Goal: Check status

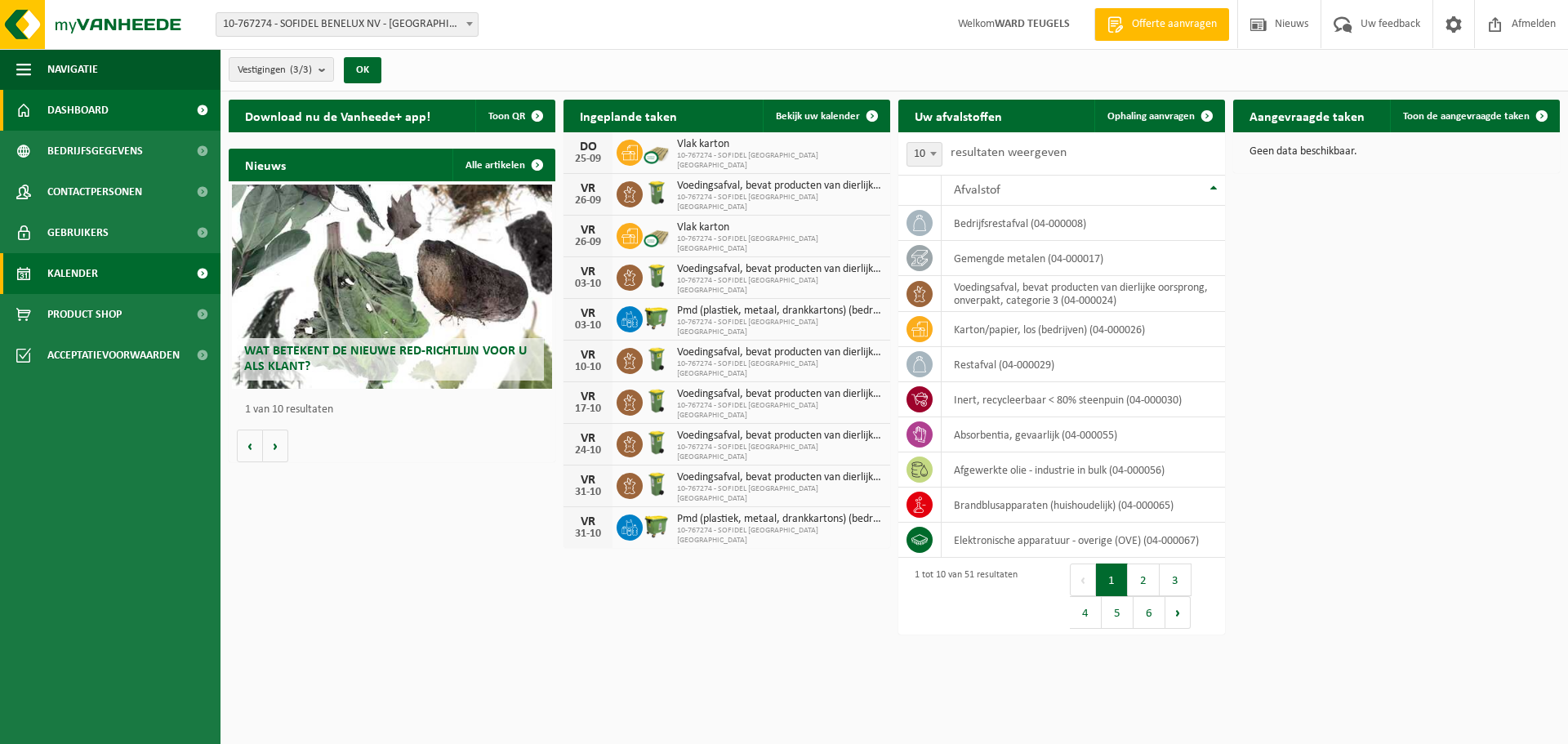
click at [83, 268] on span "Kalender" at bounding box center [73, 274] width 51 height 40
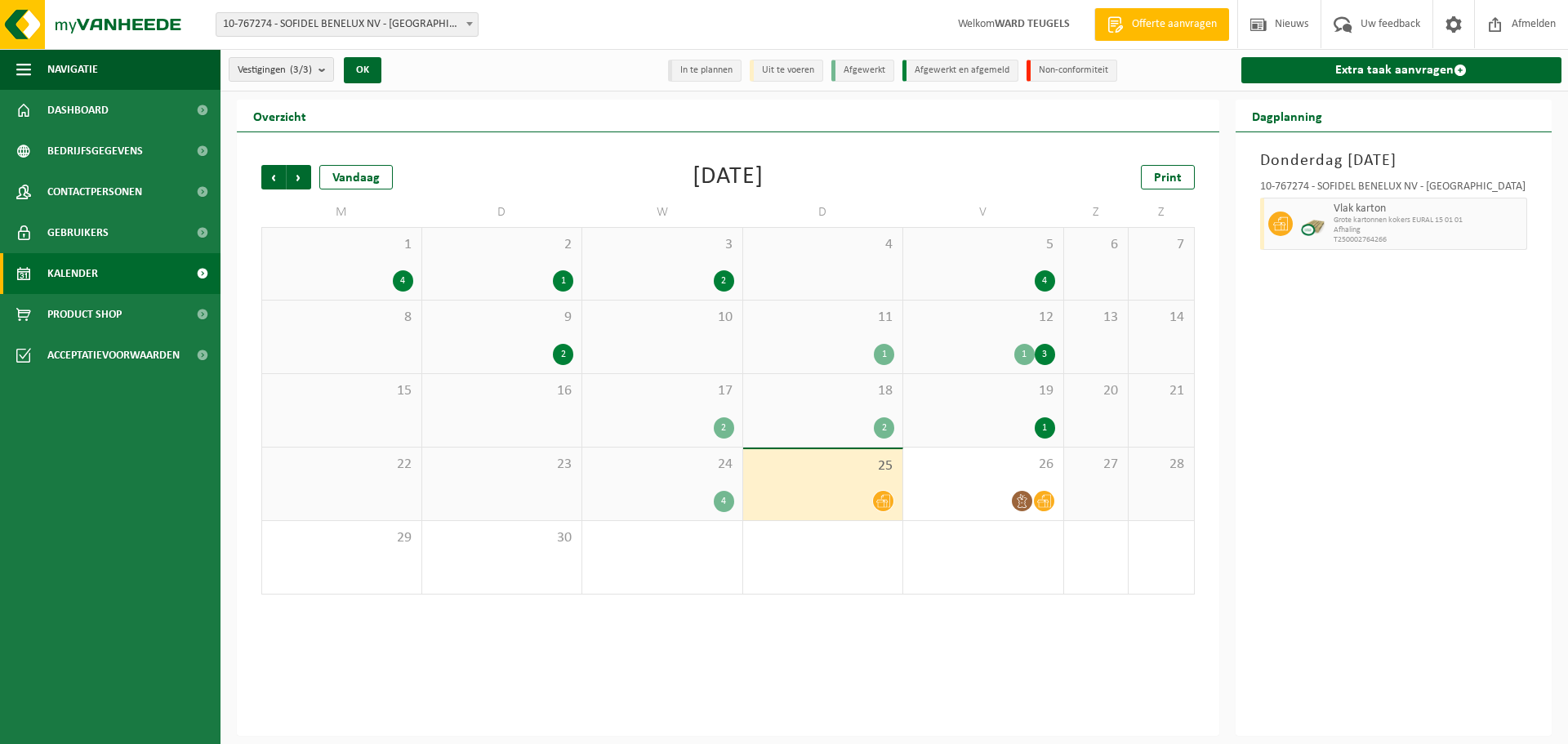
click at [881, 501] on icon at bounding box center [884, 501] width 14 height 13
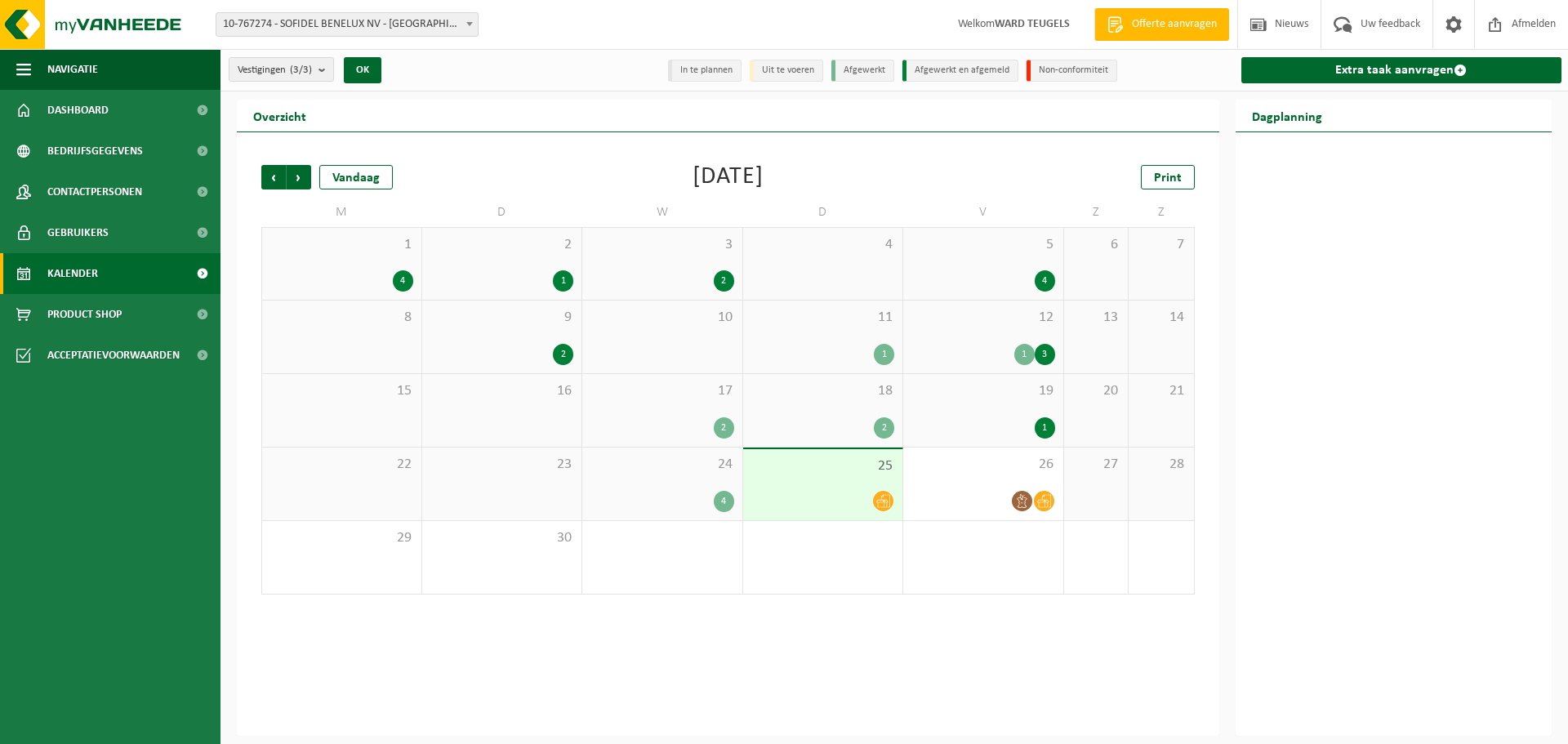
click at [814, 478] on div "25" at bounding box center [823, 485] width 160 height 71
